Goal: Task Accomplishment & Management: Complete application form

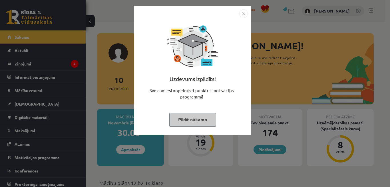
click at [205, 114] on button "Pildīt nākamo" at bounding box center [192, 119] width 47 height 13
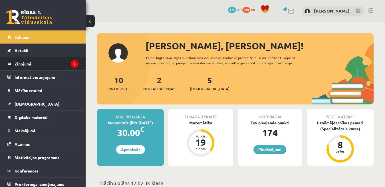
click at [41, 67] on legend "Ziņojumi 2" at bounding box center [47, 63] width 64 height 13
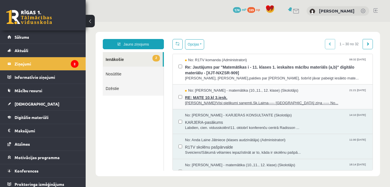
click at [223, 95] on span "RE: MATE 10.kl 3.iesk." at bounding box center [276, 97] width 182 height 7
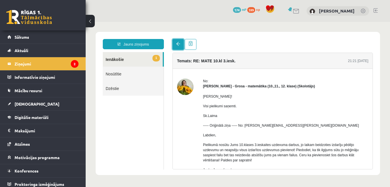
click at [177, 45] on span at bounding box center [178, 44] width 4 height 4
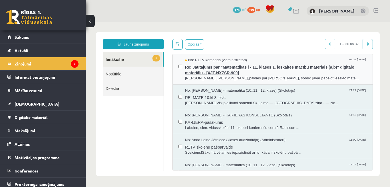
click at [222, 78] on span "Labdien, Robert,paldies par ziņu, šobrīd jāvar pabeigt iesākto mate..." at bounding box center [276, 78] width 182 height 5
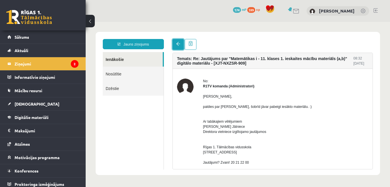
click at [176, 43] on link at bounding box center [177, 44] width 11 height 11
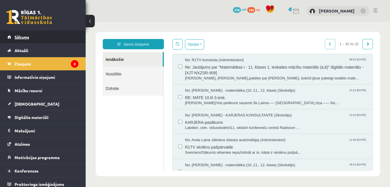
click at [44, 41] on link "Sākums" at bounding box center [42, 37] width 71 height 13
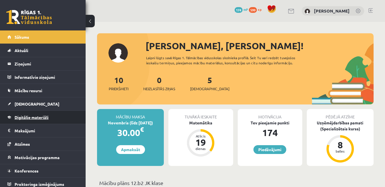
click at [34, 118] on span "Digitālie materiāli" at bounding box center [32, 117] width 34 height 5
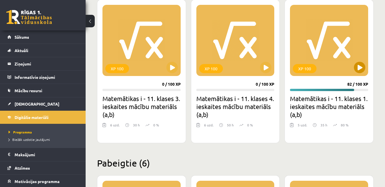
scroll to position [171, 0]
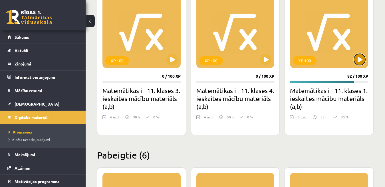
click at [358, 56] on button at bounding box center [359, 59] width 11 height 11
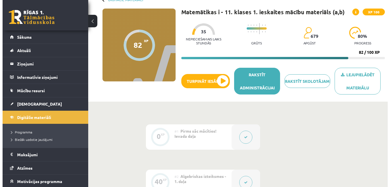
scroll to position [29, 0]
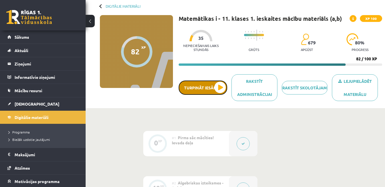
click at [184, 85] on button "Turpināt iesākto" at bounding box center [203, 88] width 49 height 14
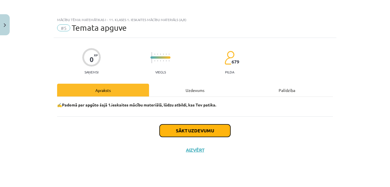
click at [214, 135] on button "Sākt uzdevumu" at bounding box center [195, 131] width 71 height 13
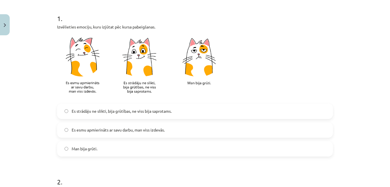
scroll to position [114, 0]
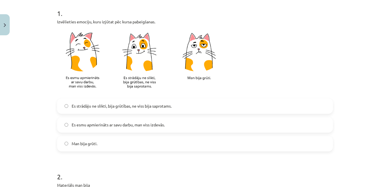
click at [137, 124] on span "Es esmu apmierināts ar savu darbu, man viss izdevās." at bounding box center [118, 125] width 93 height 6
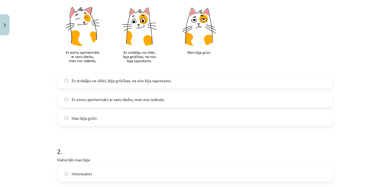
scroll to position [200, 0]
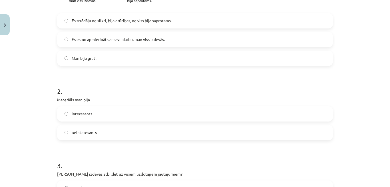
click at [132, 116] on label "interesants" at bounding box center [195, 114] width 275 height 14
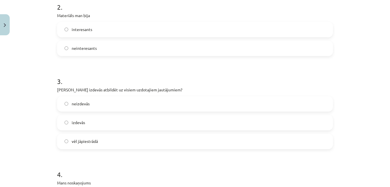
scroll to position [285, 0]
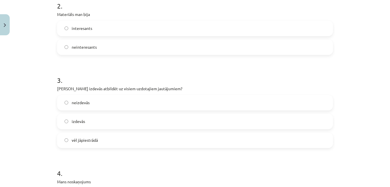
click at [133, 142] on label "vēl jāpiestrādā" at bounding box center [195, 141] width 275 height 14
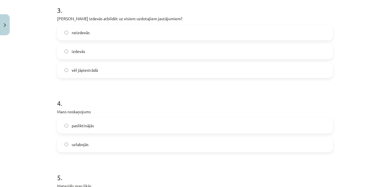
scroll to position [371, 0]
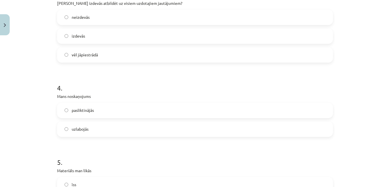
click at [126, 133] on label "uzlabojās" at bounding box center [195, 129] width 275 height 14
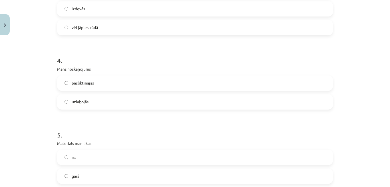
scroll to position [428, 0]
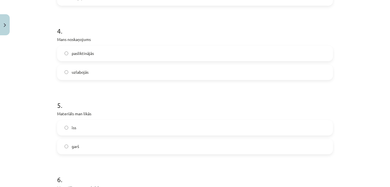
click at [128, 150] on label "garš" at bounding box center [195, 147] width 275 height 14
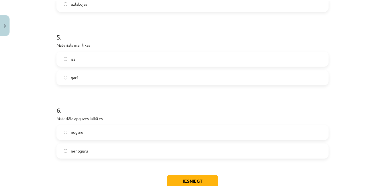
scroll to position [514, 0]
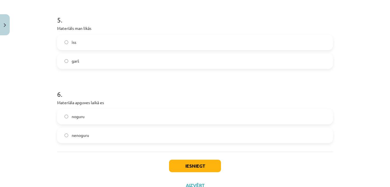
click at [124, 139] on label "nenoguru" at bounding box center [195, 136] width 275 height 14
click at [189, 164] on button "Iesniegt" at bounding box center [195, 166] width 52 height 13
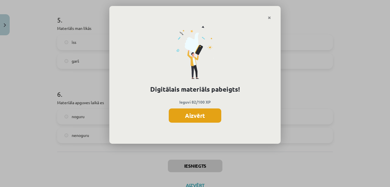
click at [209, 116] on button "Aizvērt" at bounding box center [195, 116] width 53 height 14
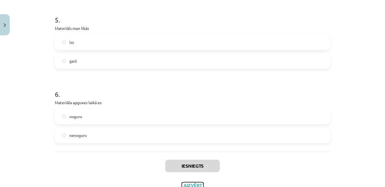
click at [193, 185] on button "Aizvērt" at bounding box center [193, 186] width 22 height 6
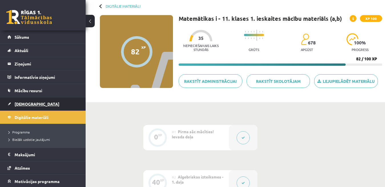
click at [23, 104] on span "[DEMOGRAPHIC_DATA]" at bounding box center [37, 104] width 45 height 5
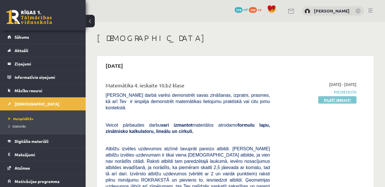
click at [333, 102] on link "Pildīt ieskaiti" at bounding box center [337, 99] width 38 height 7
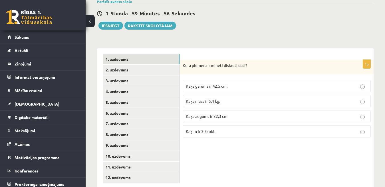
scroll to position [210, 0]
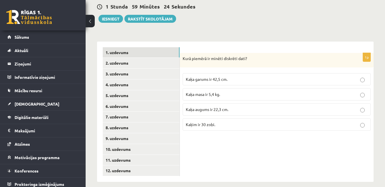
click at [261, 122] on label "Kaķim ir 30 zobi." at bounding box center [277, 125] width 188 height 12
click at [170, 58] on link "2. uzdevums" at bounding box center [141, 63] width 77 height 11
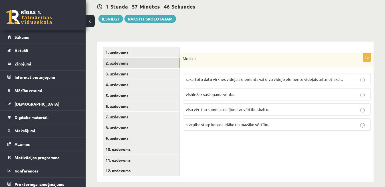
click at [220, 92] on span "visbiežāk sastopamā vērība." at bounding box center [210, 94] width 49 height 5
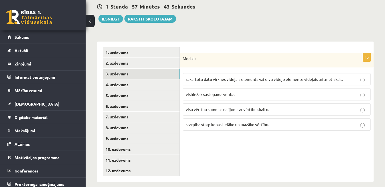
click at [155, 69] on link "3. uzdevums" at bounding box center [141, 74] width 77 height 11
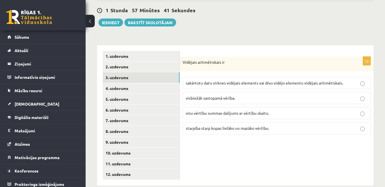
scroll to position [181, 0]
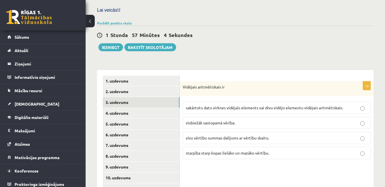
click at [230, 136] on span "visu vērtību summas dalījums ar vērtību skaitu." at bounding box center [227, 138] width 83 height 5
click at [143, 108] on link "4. uzdevums" at bounding box center [141, 113] width 77 height 11
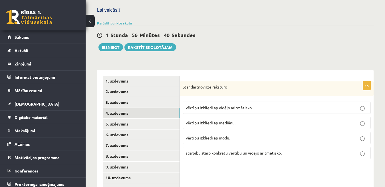
click at [285, 105] on p "vērtību izkliedi ap vidējo aritmētisko." at bounding box center [277, 108] width 182 height 6
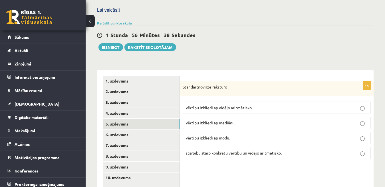
click at [164, 119] on link "5. uzdevums" at bounding box center [141, 124] width 77 height 11
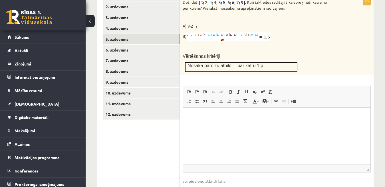
scroll to position [267, 0]
click at [207, 122] on html at bounding box center [276, 115] width 187 height 17
click at [204, 115] on p "**" at bounding box center [277, 116] width 176 height 6
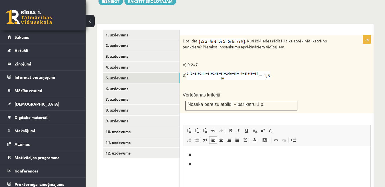
scroll to position [210, 0]
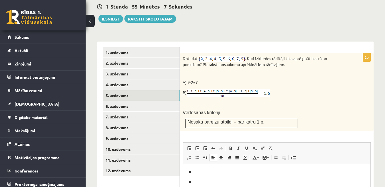
click at [211, 182] on p "**" at bounding box center [277, 182] width 176 height 6
click at [202, 171] on p "**" at bounding box center [277, 173] width 176 height 6
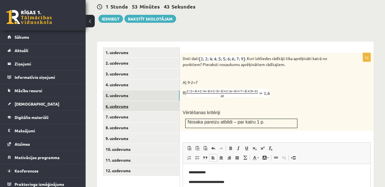
click at [172, 101] on link "6. uzdevums" at bounding box center [141, 106] width 77 height 11
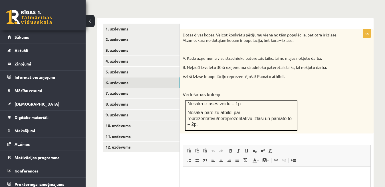
scroll to position [238, 0]
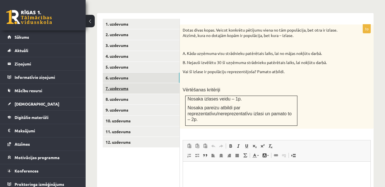
click at [114, 84] on link "7. uzdevums" at bounding box center [141, 88] width 77 height 11
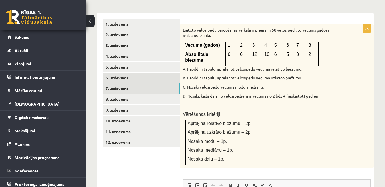
scroll to position [0, 0]
click at [124, 73] on link "6. uzdevums" at bounding box center [141, 78] width 77 height 11
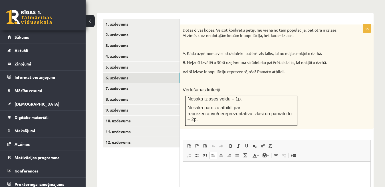
click at [205, 174] on html at bounding box center [276, 170] width 187 height 17
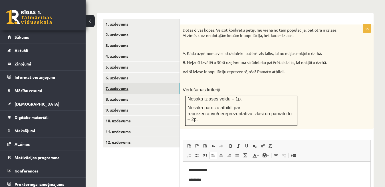
click at [174, 83] on link "7. uzdevums" at bounding box center [141, 88] width 77 height 11
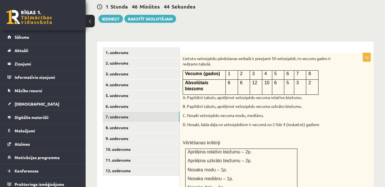
drag, startPoint x: 209, startPoint y: 143, endPoint x: 189, endPoint y: 152, distance: 22.1
drag, startPoint x: 189, startPoint y: 152, endPoint x: 345, endPoint y: 156, distance: 156.1
click at [345, 156] on div "Lietoto velosipēdu pārdošanas veikalā ir pieejami 50 velosipēdi, to vecums gado…" at bounding box center [277, 125] width 194 height 144
click at [158, 123] on link "8. uzdevums" at bounding box center [141, 128] width 77 height 11
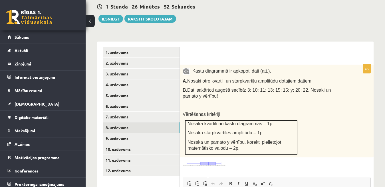
scroll to position [238, 0]
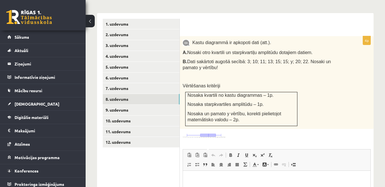
click at [217, 133] on img at bounding box center [204, 135] width 43 height 5
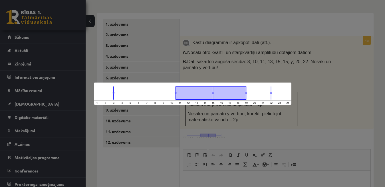
click at [330, 97] on div at bounding box center [192, 93] width 385 height 187
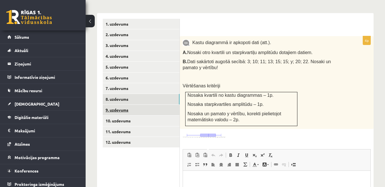
click at [172, 105] on link "9. uzdevums" at bounding box center [141, 110] width 77 height 11
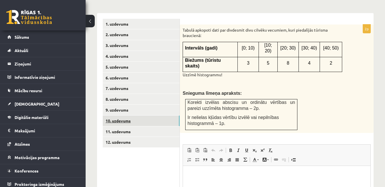
click at [166, 116] on link "10. uzdevums" at bounding box center [141, 121] width 77 height 11
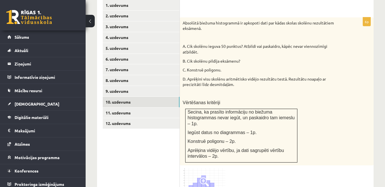
scroll to position [267, 0]
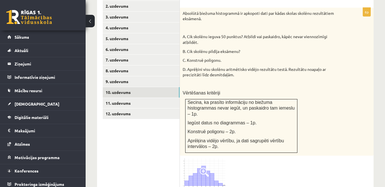
click at [206, 168] on span at bounding box center [204, 172] width 9 height 9
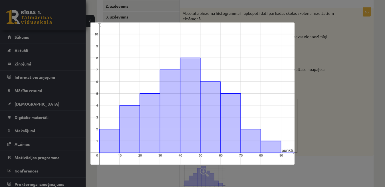
click at [328, 120] on div at bounding box center [192, 93] width 385 height 187
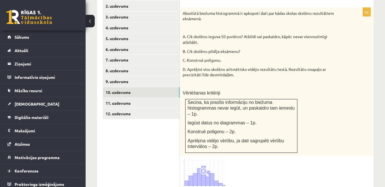
click at [269, 141] on td "Secina, ka prasīto informāciju no biežuma histogrammas nevar iegūt, un paskaidr…" at bounding box center [241, 126] width 112 height 54
click at [209, 167] on img at bounding box center [204, 174] width 43 height 30
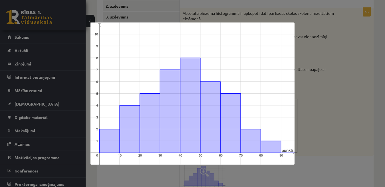
click at [308, 66] on div at bounding box center [192, 93] width 385 height 187
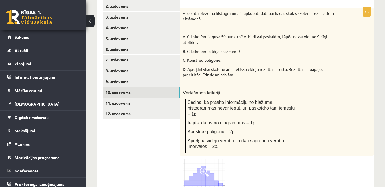
click at [212, 169] on img at bounding box center [204, 174] width 43 height 30
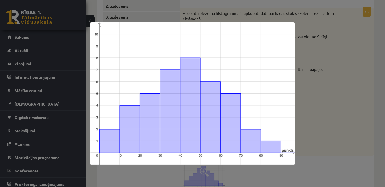
click at [331, 118] on div at bounding box center [192, 93] width 385 height 187
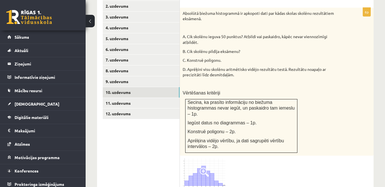
click at [202, 165] on img at bounding box center [204, 174] width 43 height 30
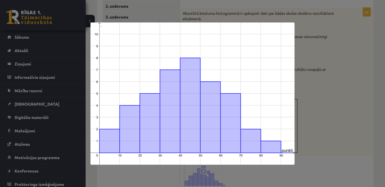
click at [144, 181] on div at bounding box center [192, 93] width 385 height 187
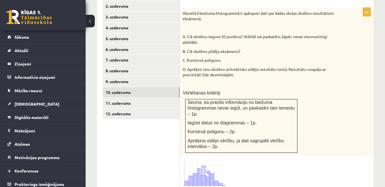
click at [220, 162] on img at bounding box center [204, 174] width 43 height 30
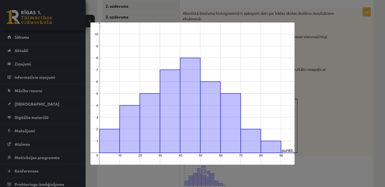
drag, startPoint x: 227, startPoint y: 155, endPoint x: 330, endPoint y: 154, distance: 103.3
click at [330, 154] on div at bounding box center [192, 93] width 385 height 187
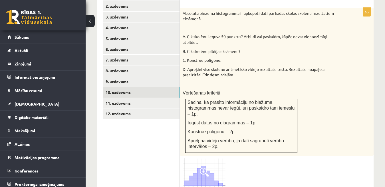
click at [202, 168] on span at bounding box center [204, 172] width 9 height 9
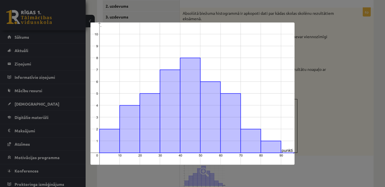
click at [365, 134] on div at bounding box center [192, 93] width 385 height 187
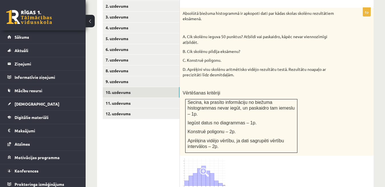
click at [322, 110] on div "Absolūtā biežuma histogrammā ir apkopoti dati par kādas skolas skolēnu rezultāt…" at bounding box center [277, 82] width 194 height 148
click at [205, 168] on span at bounding box center [204, 172] width 9 height 9
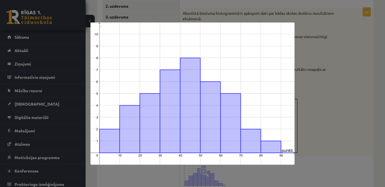
click at [328, 101] on div at bounding box center [192, 93] width 385 height 187
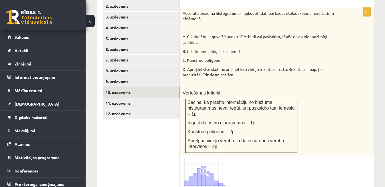
click at [203, 168] on span at bounding box center [204, 172] width 9 height 9
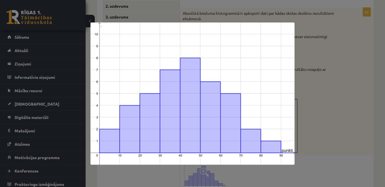
click at [200, 81] on img at bounding box center [192, 94] width 204 height 143
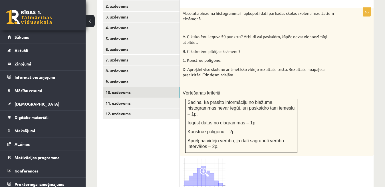
click at [212, 172] on img at bounding box center [204, 174] width 43 height 30
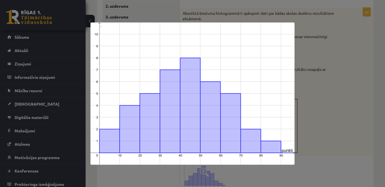
click at [141, 177] on div at bounding box center [192, 93] width 385 height 187
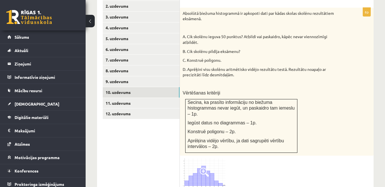
click at [201, 168] on img at bounding box center [204, 174] width 43 height 30
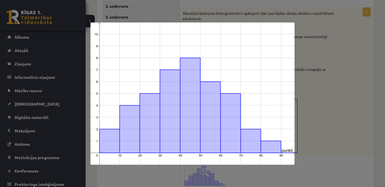
click at [365, 115] on div at bounding box center [192, 93] width 385 height 187
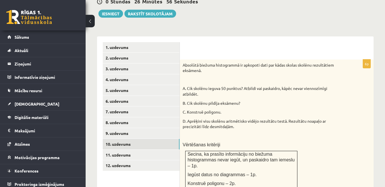
scroll to position [210, 0]
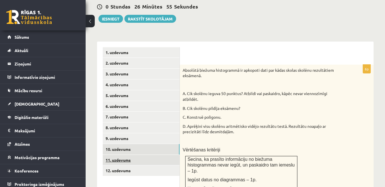
click at [171, 155] on link "11. uzdevums" at bounding box center [141, 160] width 77 height 11
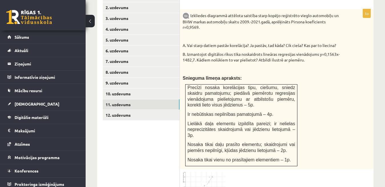
scroll to position [267, 0]
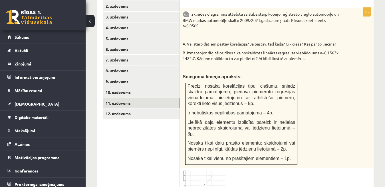
click at [221, 171] on img at bounding box center [204, 188] width 43 height 34
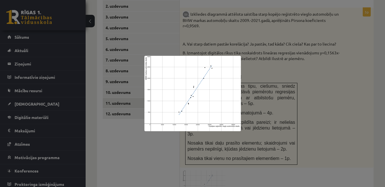
click at [346, 112] on div at bounding box center [192, 93] width 385 height 187
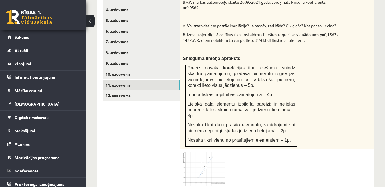
scroll to position [295, 0]
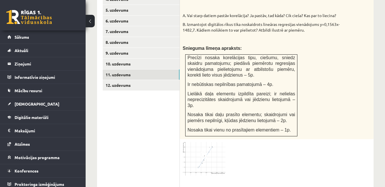
click at [211, 148] on img at bounding box center [204, 159] width 43 height 34
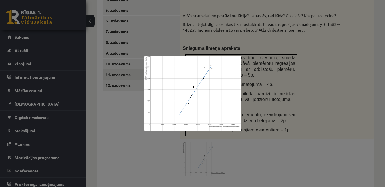
click at [325, 102] on div at bounding box center [192, 93] width 385 height 187
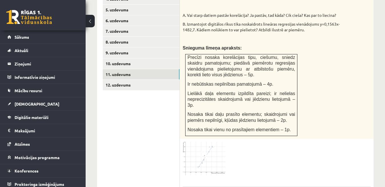
scroll to position [324, 0]
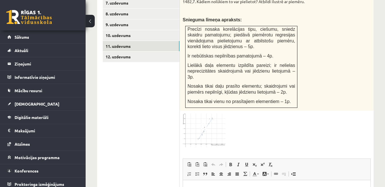
click at [217, 114] on img at bounding box center [204, 131] width 43 height 34
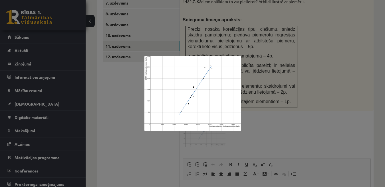
click at [310, 89] on div at bounding box center [192, 93] width 385 height 187
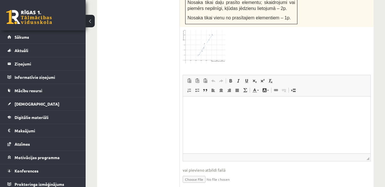
scroll to position [409, 0]
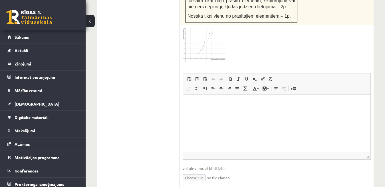
click at [200, 111] on html at bounding box center [276, 103] width 187 height 17
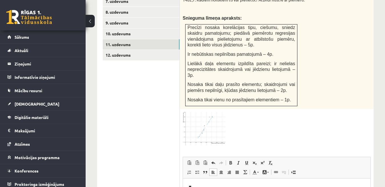
scroll to position [352, 0]
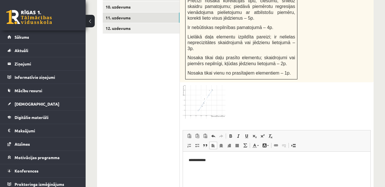
click at [198, 161] on p "**********" at bounding box center [277, 161] width 176 height 6
click at [263, 160] on p "**********" at bounding box center [277, 161] width 176 height 6
click at [286, 160] on p "**********" at bounding box center [277, 161] width 176 height 6
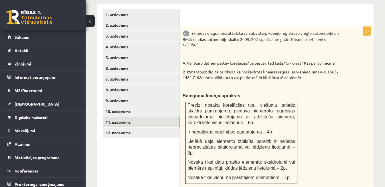
scroll to position [219, 0]
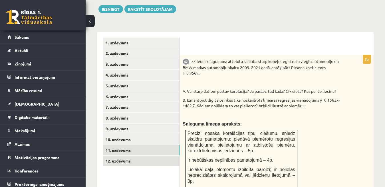
click at [174, 158] on link "12. uzdevums" at bounding box center [141, 161] width 77 height 11
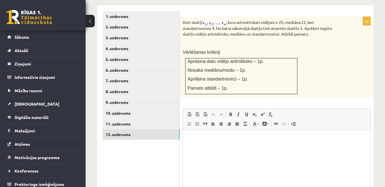
scroll to position [248, 0]
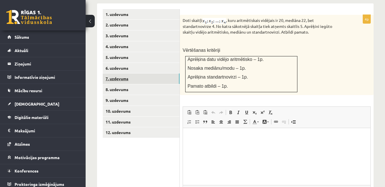
click at [141, 74] on link "7. uzdevums" at bounding box center [141, 79] width 77 height 11
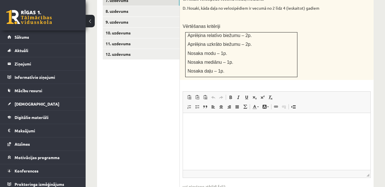
scroll to position [355, 0]
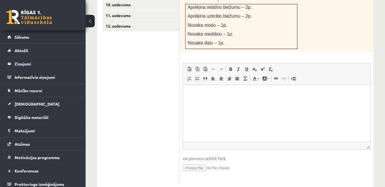
click at [203, 162] on input "file" at bounding box center [277, 168] width 188 height 12
type input "**********"
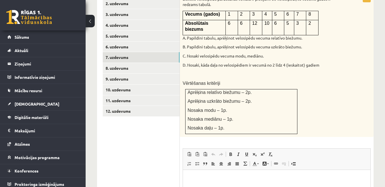
scroll to position [269, 0]
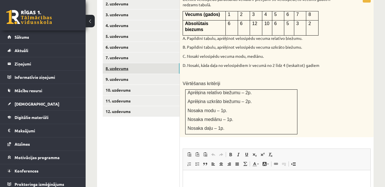
click at [154, 63] on link "8. uzdevums" at bounding box center [141, 68] width 77 height 11
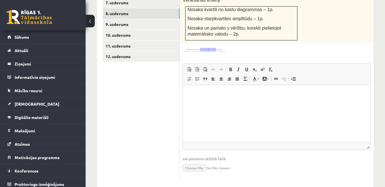
scroll to position [330, 0]
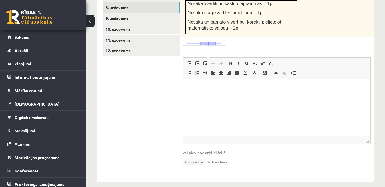
click at [199, 156] on input "file" at bounding box center [277, 162] width 188 height 12
type input "**********"
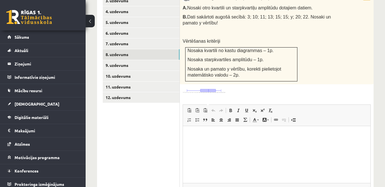
scroll to position [273, 0]
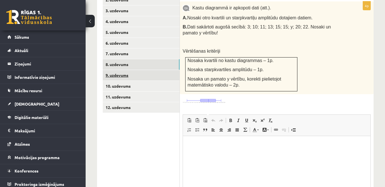
click at [161, 72] on link "9. uzdevums" at bounding box center [141, 75] width 77 height 11
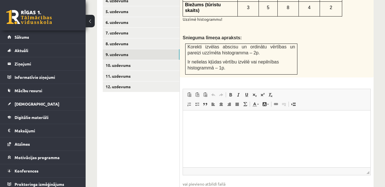
scroll to position [302, 0]
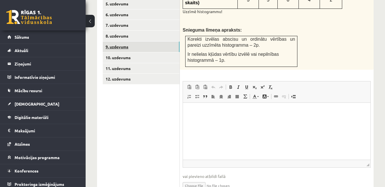
click at [159, 42] on link "9. uzdevums" at bounding box center [141, 47] width 77 height 11
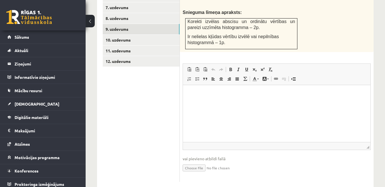
click at [199, 162] on input "file" at bounding box center [277, 168] width 188 height 12
type input "**********"
click at [142, 35] on link "10. uzdevums" at bounding box center [141, 40] width 77 height 11
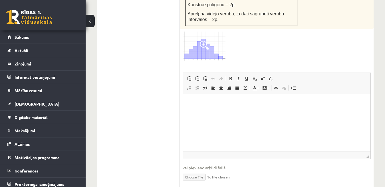
scroll to position [403, 0]
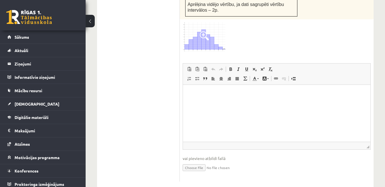
click at [206, 162] on input "file" at bounding box center [277, 168] width 188 height 12
type input "**********"
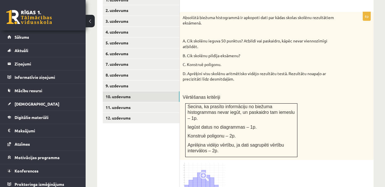
scroll to position [261, 0]
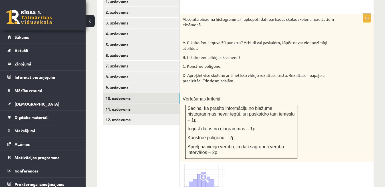
click at [151, 105] on link "11. uzdevums" at bounding box center [141, 109] width 77 height 11
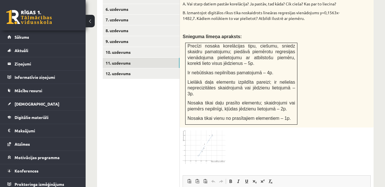
scroll to position [277, 0]
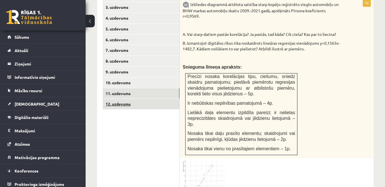
click at [158, 99] on link "12. uzdevums" at bounding box center [141, 104] width 77 height 11
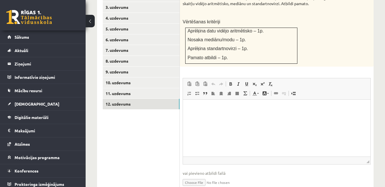
scroll to position [297, 0]
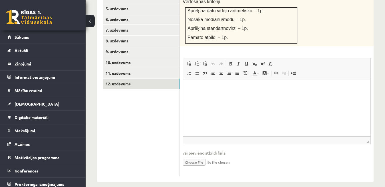
click at [201, 156] on input "file" at bounding box center [277, 162] width 188 height 12
type input "**********"
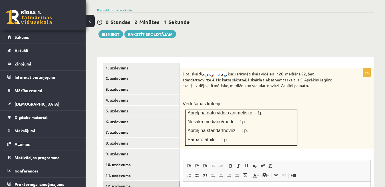
scroll to position [189, 0]
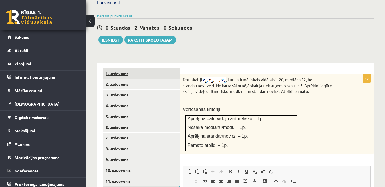
click at [136, 72] on link "1. uzdevums" at bounding box center [141, 73] width 77 height 11
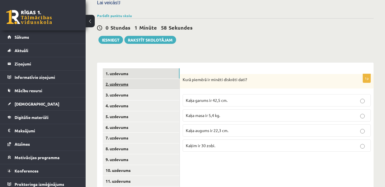
click at [141, 79] on link "2. uzdevums" at bounding box center [141, 84] width 77 height 11
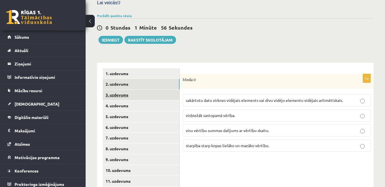
click at [148, 93] on link "3. uzdevums" at bounding box center [141, 95] width 77 height 11
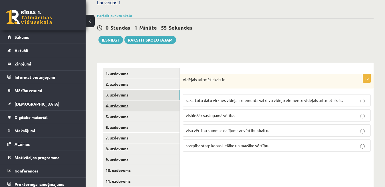
click at [151, 103] on link "4. uzdevums" at bounding box center [141, 106] width 77 height 11
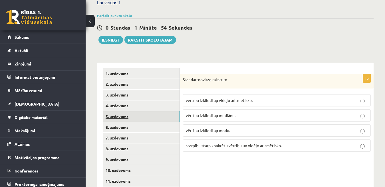
click at [153, 112] on link "5. uzdevums" at bounding box center [141, 117] width 77 height 11
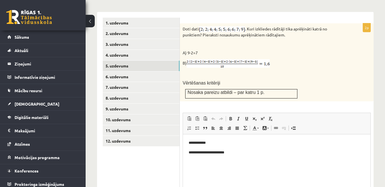
scroll to position [246, 0]
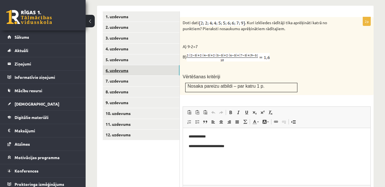
click at [168, 65] on link "6. uzdevums" at bounding box center [141, 70] width 77 height 11
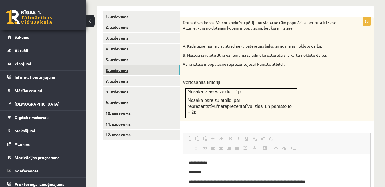
scroll to position [0, 0]
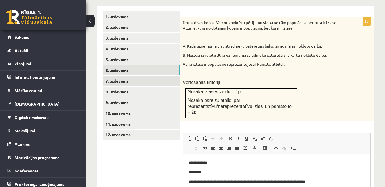
click at [168, 76] on link "7. uzdevums" at bounding box center [141, 81] width 77 height 11
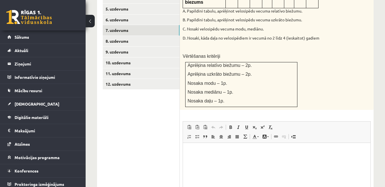
scroll to position [275, 0]
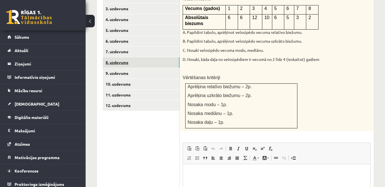
click at [138, 57] on link "8. uzdevums" at bounding box center [141, 62] width 77 height 11
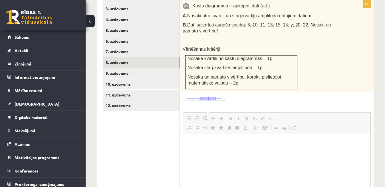
scroll to position [0, 0]
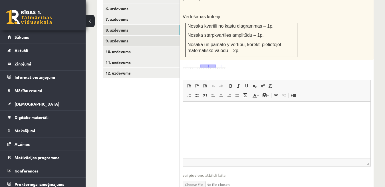
click at [128, 36] on link "9. uzdevums" at bounding box center [141, 41] width 77 height 11
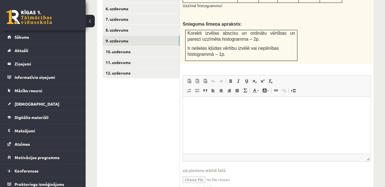
scroll to position [325, 0]
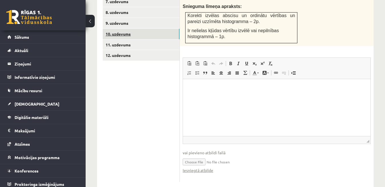
click at [145, 30] on link "10. uzdevums" at bounding box center [141, 34] width 77 height 11
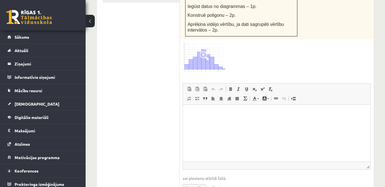
scroll to position [324, 0]
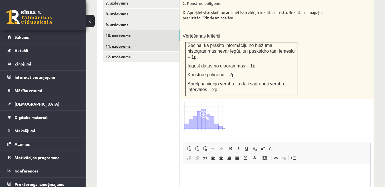
click at [147, 41] on link "11. uzdevums" at bounding box center [141, 46] width 77 height 11
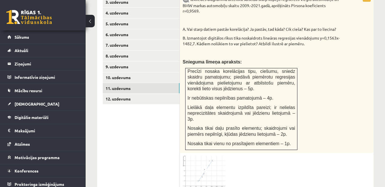
scroll to position [277, 0]
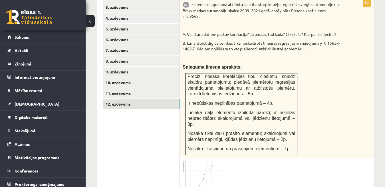
click at [173, 99] on link "12. uzdevums" at bounding box center [141, 104] width 77 height 11
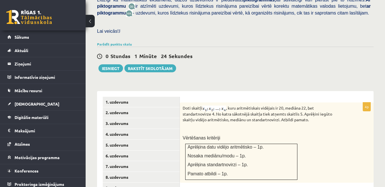
scroll to position [132, 0]
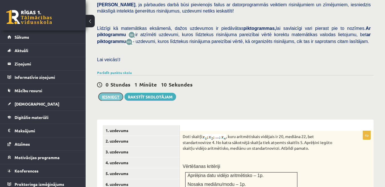
click at [113, 93] on button "Iesniegt" at bounding box center [110, 97] width 25 height 8
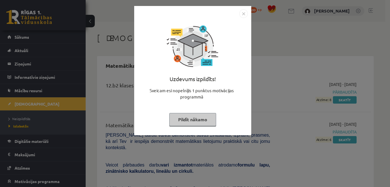
click at [193, 121] on button "Pildīt nākamo" at bounding box center [192, 119] width 47 height 13
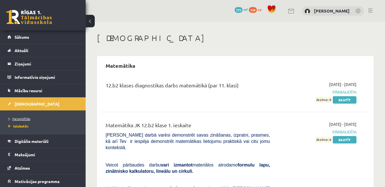
click at [25, 118] on span "Neizpildītās" at bounding box center [20, 119] width 22 height 5
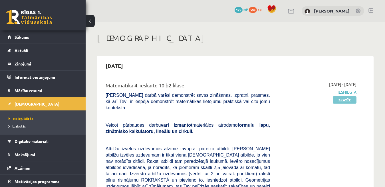
click at [348, 102] on link "Skatīt" at bounding box center [345, 99] width 24 height 7
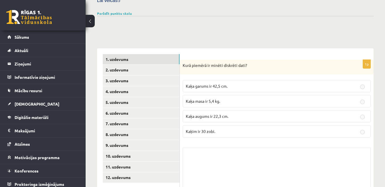
scroll to position [222, 0]
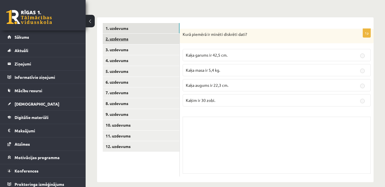
click at [154, 34] on link "2. uzdevums" at bounding box center [141, 39] width 77 height 11
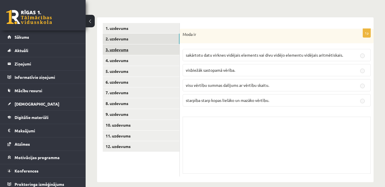
click at [159, 47] on link "3. uzdevums" at bounding box center [141, 50] width 77 height 11
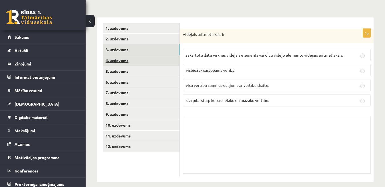
click at [161, 58] on link "4. uzdevums" at bounding box center [141, 60] width 77 height 11
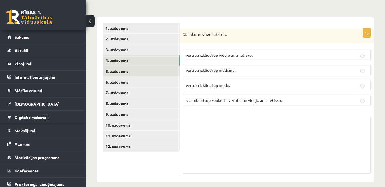
click at [162, 66] on link "5. uzdevums" at bounding box center [141, 71] width 77 height 11
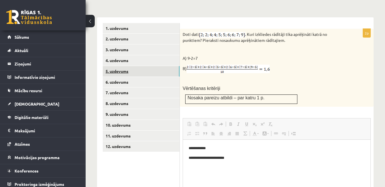
scroll to position [0, 0]
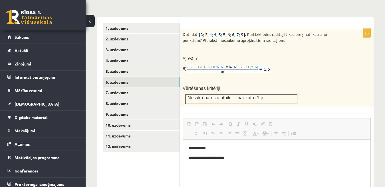
click at [160, 77] on link "6. uzdevums" at bounding box center [141, 82] width 77 height 11
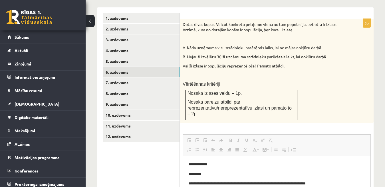
scroll to position [222, 0]
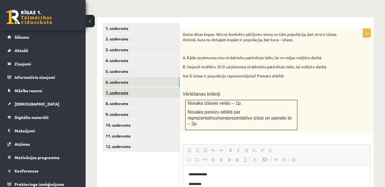
click at [158, 88] on link "7. uzdevums" at bounding box center [141, 93] width 77 height 11
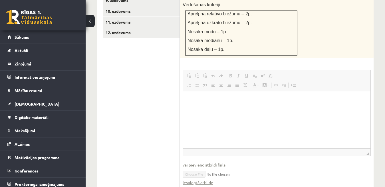
scroll to position [0, 0]
click at [205, 180] on link "Iesniegtā atbilde" at bounding box center [198, 183] width 31 height 6
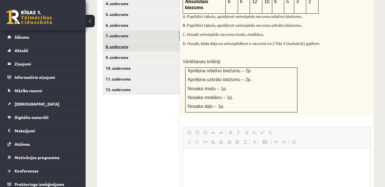
click at [144, 43] on link "8. uzdevums" at bounding box center [141, 46] width 77 height 11
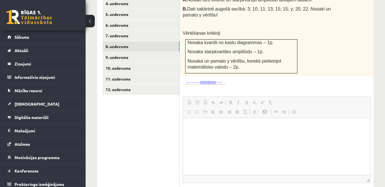
scroll to position [308, 0]
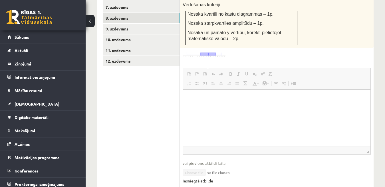
click at [192, 178] on link "Iesniegtā atbilde" at bounding box center [198, 181] width 31 height 6
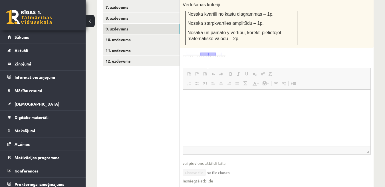
click at [163, 24] on link "9. uzdevums" at bounding box center [141, 29] width 77 height 11
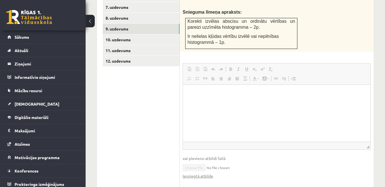
scroll to position [0, 0]
click at [212, 173] on link "Iesniegtā atbilde" at bounding box center [198, 176] width 31 height 6
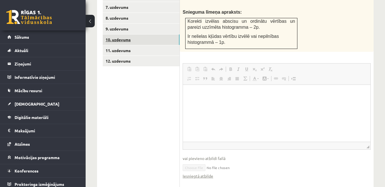
click at [150, 35] on link "10. uzdevums" at bounding box center [141, 40] width 77 height 11
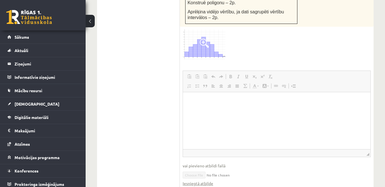
scroll to position [393, 0]
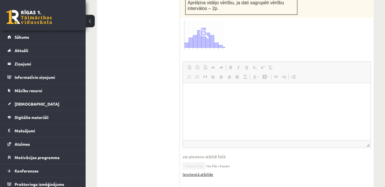
click at [208, 172] on link "Iesniegtā atbilde" at bounding box center [198, 175] width 31 height 6
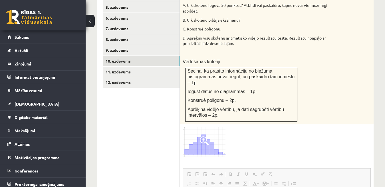
scroll to position [279, 0]
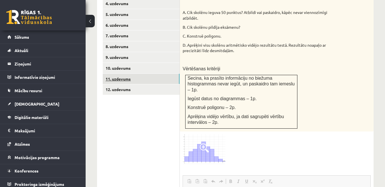
click at [160, 75] on link "11. uzdevums" at bounding box center [141, 79] width 77 height 11
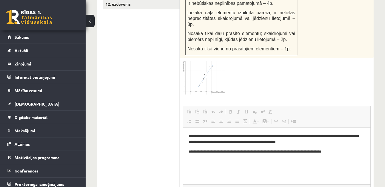
scroll to position [0, 0]
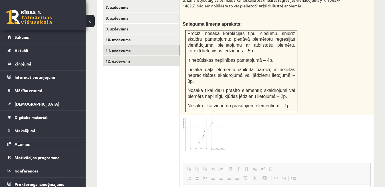
click at [155, 56] on link "12. uzdevums" at bounding box center [141, 61] width 77 height 11
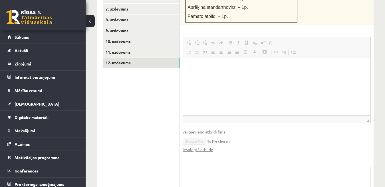
scroll to position [328, 0]
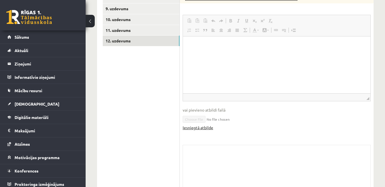
click at [207, 125] on link "Iesniegtā atbilde" at bounding box center [198, 128] width 31 height 6
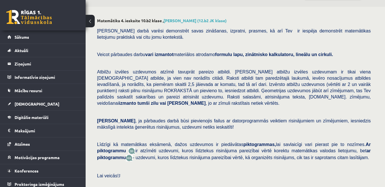
scroll to position [14, 0]
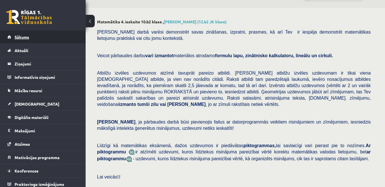
click at [49, 40] on link "Sākums" at bounding box center [42, 37] width 71 height 13
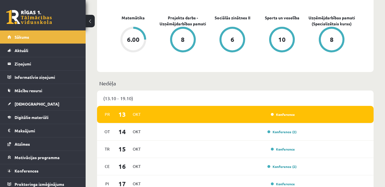
scroll to position [200, 0]
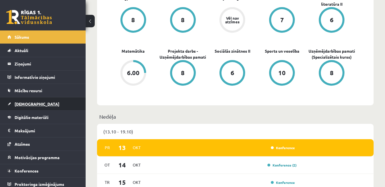
click at [36, 104] on link "[DEMOGRAPHIC_DATA]" at bounding box center [42, 104] width 71 height 13
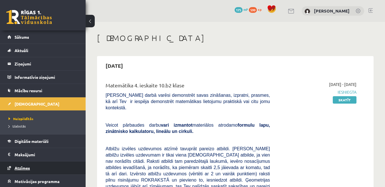
click at [30, 167] on span "Atzīmes" at bounding box center [22, 168] width 15 height 5
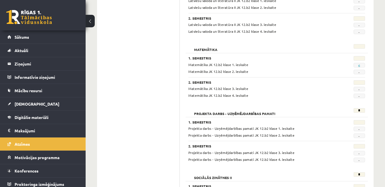
scroll to position [298, 0]
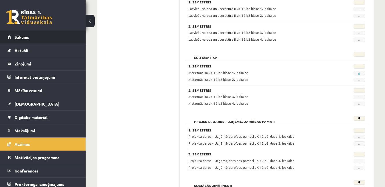
click at [35, 35] on link "Sākums" at bounding box center [42, 37] width 71 height 13
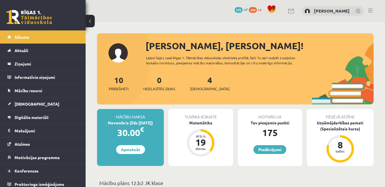
click at [371, 10] on link at bounding box center [370, 10] width 4 height 5
